Goal: Task Accomplishment & Management: Use online tool/utility

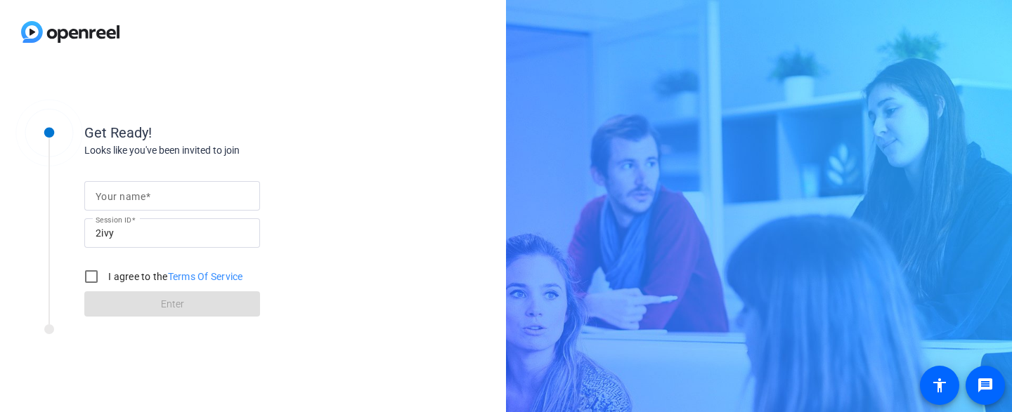
click at [189, 207] on div at bounding box center [172, 196] width 153 height 30
type input "[PERSON_NAME]"
click at [89, 276] on input "I agree to the Terms Of Service" at bounding box center [91, 277] width 28 height 28
checkbox input "true"
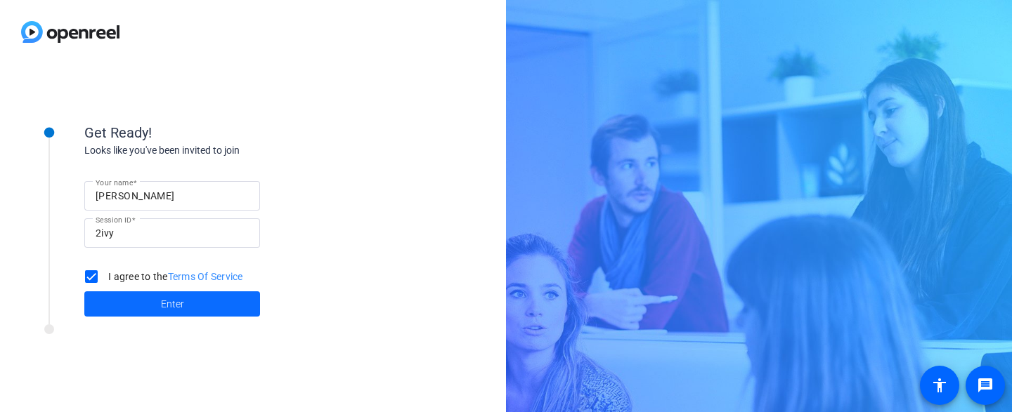
click at [110, 294] on span at bounding box center [172, 304] width 176 height 34
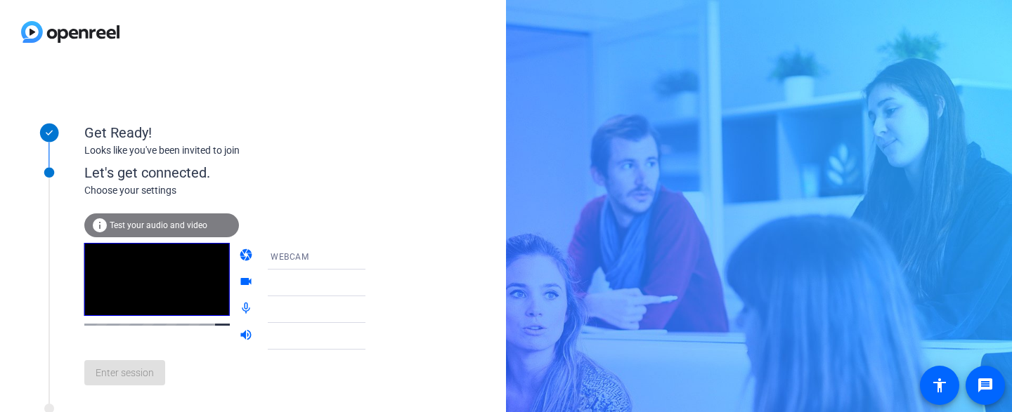
click at [285, 258] on span "WEBCAM" at bounding box center [289, 257] width 38 height 10
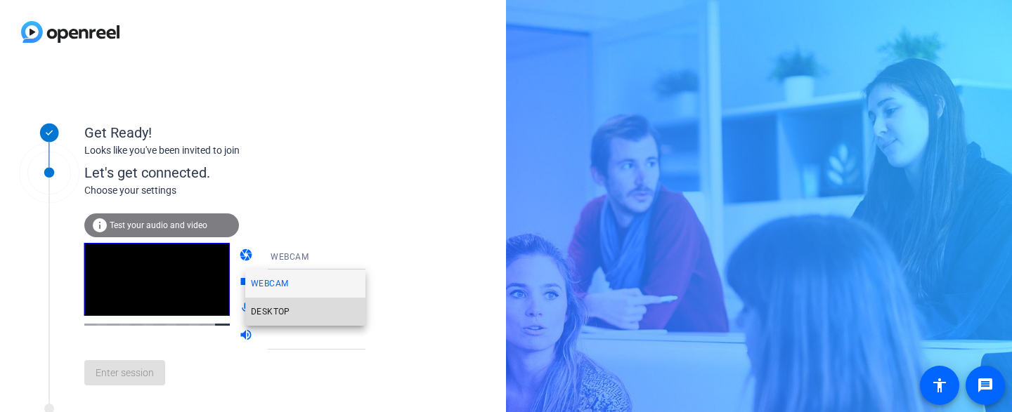
click at [272, 314] on span "DESKTOP" at bounding box center [270, 311] width 39 height 17
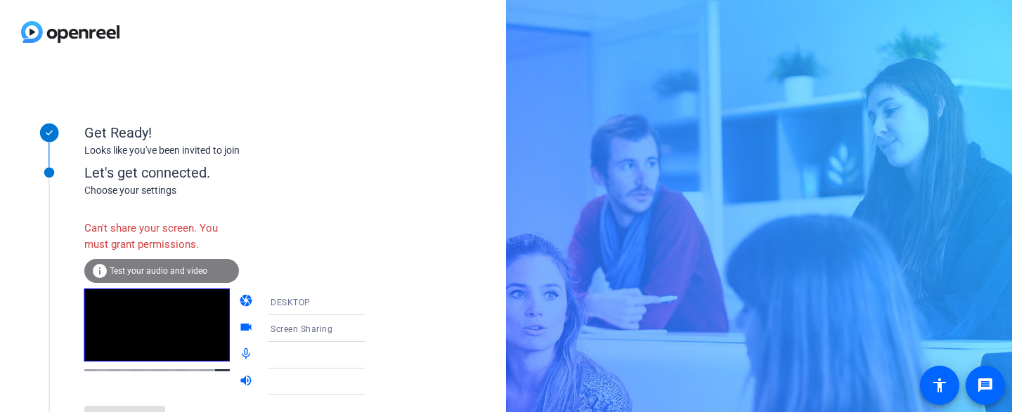
click at [133, 362] on video at bounding box center [156, 325] width 145 height 73
click at [377, 230] on div "Get Ready! Looks like you've been invited to join Let's get connected. Choose y…" at bounding box center [253, 238] width 506 height 348
click at [497, 239] on div "Get Ready! Looks like you've been invited to join Let's get connected. Choose y…" at bounding box center [253, 238] width 506 height 348
click at [315, 197] on div "Choose your settings" at bounding box center [239, 190] width 310 height 15
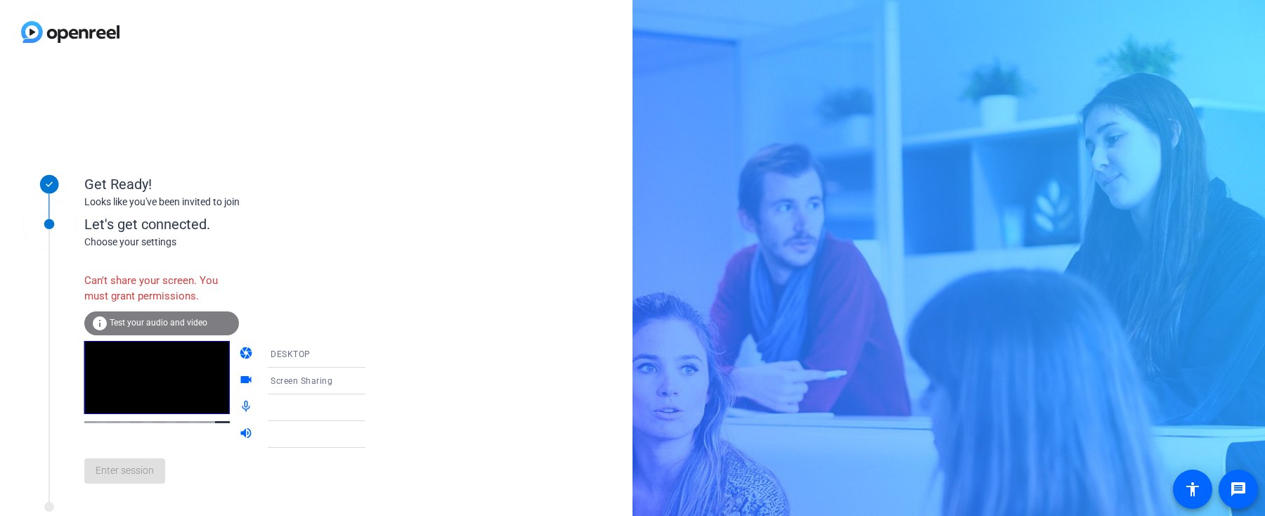
click at [285, 408] on div at bounding box center [322, 407] width 105 height 17
